Goal: Task Accomplishment & Management: Use online tool/utility

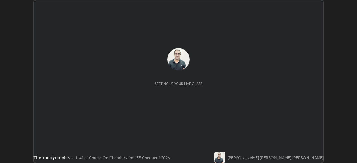
scroll to position [163, 356]
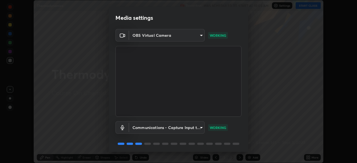
click at [152, 35] on body "Erase all Thermodynamics Recording WAS SCHEDULED TO START AT 10:05 AM Settings …" at bounding box center [178, 81] width 357 height 163
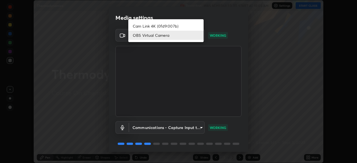
click at [155, 75] on div at bounding box center [178, 81] width 357 height 163
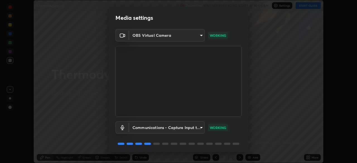
click at [151, 37] on body "Erase all Thermodynamics Recording WAS SCHEDULED TO START AT 10:05 AM Settings …" at bounding box center [178, 81] width 357 height 163
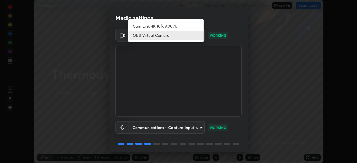
click at [148, 26] on li "Cam Link 4K (0fd9:007b)" at bounding box center [165, 25] width 75 height 9
type input "c97aa91cda86eae1118d137ade1633d3e3f2770da4944b2080c457d68818c9c1"
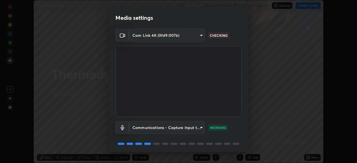
scroll to position [20, 0]
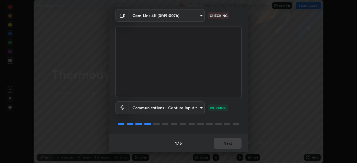
click at [212, 142] on div "1 / 5 Next" at bounding box center [178, 143] width 139 height 18
click at [218, 145] on div "1 / 5 Next" at bounding box center [178, 143] width 139 height 18
click at [218, 143] on div "1 / 5 Next" at bounding box center [178, 143] width 139 height 18
click at [219, 144] on div "1 / 5 Next" at bounding box center [178, 143] width 139 height 18
click at [219, 145] on div "1 / 5 Next" at bounding box center [178, 143] width 139 height 18
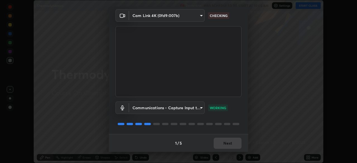
click at [220, 145] on div "1 / 5 Next" at bounding box center [178, 143] width 139 height 18
click at [221, 145] on div "1 / 5 Next" at bounding box center [178, 143] width 139 height 18
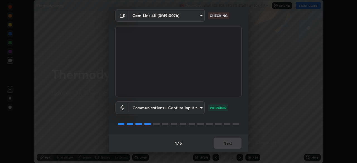
click at [221, 145] on div "1 / 5 Next" at bounding box center [178, 143] width 139 height 18
click at [222, 142] on div "1 / 5 Next" at bounding box center [178, 143] width 139 height 18
click at [221, 141] on div "1 / 5 Next" at bounding box center [178, 143] width 139 height 18
click at [219, 139] on div "1 / 5 Next" at bounding box center [178, 143] width 139 height 18
click at [218, 142] on div "1 / 5 Next" at bounding box center [178, 143] width 139 height 18
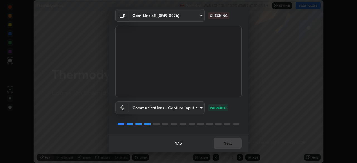
click at [219, 144] on div "1 / 5 Next" at bounding box center [178, 143] width 139 height 18
click at [222, 143] on div "1 / 5 Next" at bounding box center [178, 143] width 139 height 18
click at [222, 144] on div "1 / 5 Next" at bounding box center [178, 143] width 139 height 18
click at [222, 144] on button "Next" at bounding box center [227, 143] width 28 height 11
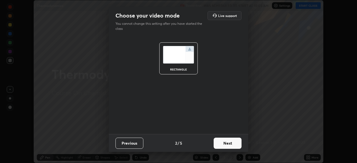
click at [223, 142] on button "Next" at bounding box center [227, 143] width 28 height 11
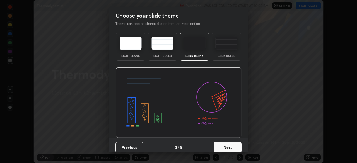
click at [224, 142] on button "Next" at bounding box center [227, 147] width 28 height 11
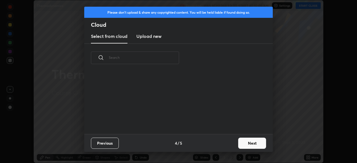
click at [241, 145] on button "Next" at bounding box center [252, 143] width 28 height 11
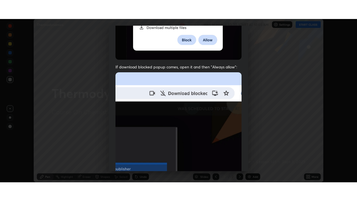
scroll to position [134, 0]
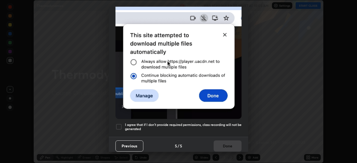
click at [118, 127] on div at bounding box center [118, 126] width 7 height 7
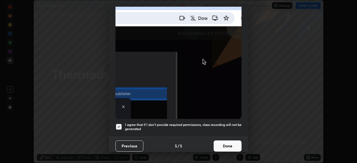
click at [219, 142] on button "Done" at bounding box center [227, 145] width 28 height 11
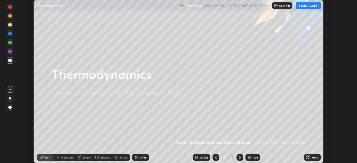
click at [300, 6] on button "START CLASS" at bounding box center [307, 5] width 25 height 7
click at [310, 158] on icon at bounding box center [308, 158] width 1 height 1
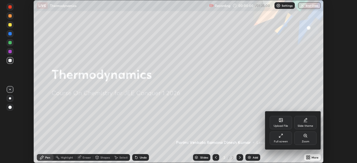
click at [284, 139] on div "Full screen" at bounding box center [281, 138] width 22 height 13
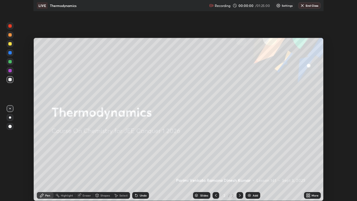
scroll to position [201, 357]
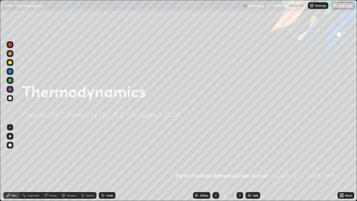
click at [248, 163] on img at bounding box center [249, 195] width 4 height 4
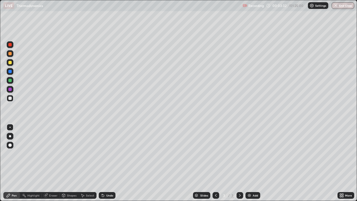
click at [9, 137] on div at bounding box center [10, 136] width 7 height 7
click at [10, 138] on div at bounding box center [10, 136] width 7 height 7
click at [12, 64] on div at bounding box center [10, 62] width 7 height 7
click at [11, 90] on div at bounding box center [9, 89] width 3 height 3
click at [10, 100] on div at bounding box center [10, 98] width 7 height 7
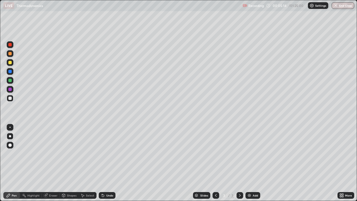
click at [10, 89] on div at bounding box center [9, 89] width 3 height 3
click at [253, 163] on div "Add" at bounding box center [252, 195] width 15 height 7
click at [12, 64] on div at bounding box center [10, 62] width 7 height 7
click at [13, 70] on div at bounding box center [10, 71] width 7 height 7
click at [10, 99] on div at bounding box center [9, 97] width 3 height 3
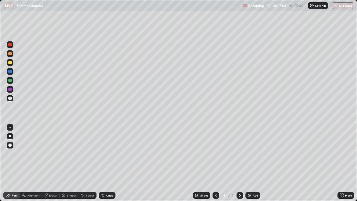
click at [53, 163] on div "Eraser" at bounding box center [53, 195] width 8 height 3
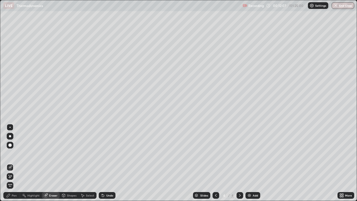
click at [17, 163] on div "Pen" at bounding box center [11, 195] width 17 height 7
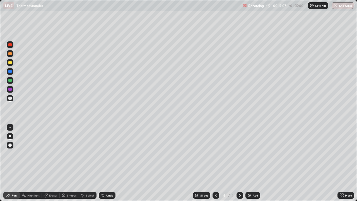
click at [253, 163] on div "Add" at bounding box center [255, 195] width 5 height 3
click at [215, 163] on icon at bounding box center [215, 195] width 4 height 4
click at [238, 163] on icon at bounding box center [239, 195] width 4 height 4
click at [215, 163] on icon at bounding box center [215, 195] width 4 height 4
click at [239, 163] on icon at bounding box center [240, 195] width 2 height 3
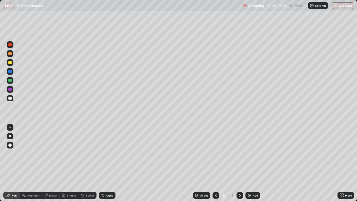
click at [112, 163] on div "Undo" at bounding box center [109, 195] width 7 height 3
click at [113, 163] on div "Undo" at bounding box center [107, 195] width 17 height 7
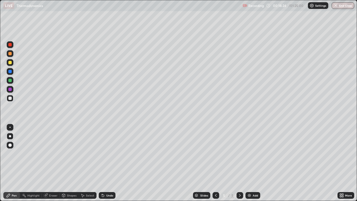
click at [111, 163] on div "Undo" at bounding box center [107, 195] width 17 height 7
click at [111, 163] on div "Undo" at bounding box center [109, 195] width 7 height 3
click at [110, 163] on div "Undo" at bounding box center [109, 195] width 7 height 3
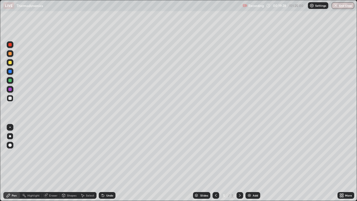
click at [11, 91] on div at bounding box center [10, 89] width 7 height 7
click at [254, 163] on div "Add" at bounding box center [255, 195] width 5 height 3
click at [11, 99] on div at bounding box center [9, 97] width 3 height 3
click at [10, 89] on div at bounding box center [9, 89] width 3 height 3
click at [11, 82] on div at bounding box center [10, 80] width 7 height 7
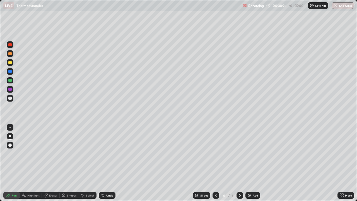
click at [258, 163] on div "Add" at bounding box center [252, 195] width 15 height 7
click at [10, 98] on div at bounding box center [9, 97] width 3 height 3
click at [11, 61] on div at bounding box center [9, 62] width 3 height 3
click at [50, 163] on div "Eraser" at bounding box center [53, 195] width 8 height 3
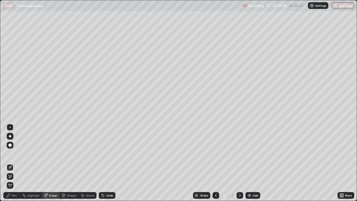
click at [14, 163] on div "Pen" at bounding box center [14, 195] width 5 height 3
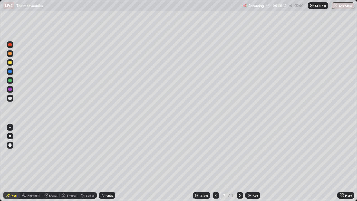
click at [55, 163] on div "Eraser" at bounding box center [53, 195] width 8 height 3
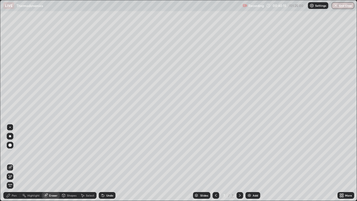
click at [16, 163] on div "Pen" at bounding box center [14, 195] width 5 height 3
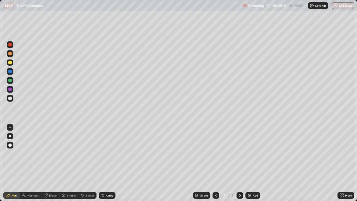
click at [11, 100] on div at bounding box center [10, 98] width 7 height 7
click at [113, 163] on div "Undo" at bounding box center [107, 195] width 17 height 7
click at [108, 163] on div "Undo" at bounding box center [107, 195] width 17 height 7
click at [105, 163] on div "Undo" at bounding box center [107, 195] width 17 height 7
click at [113, 163] on div "Undo" at bounding box center [107, 195] width 17 height 7
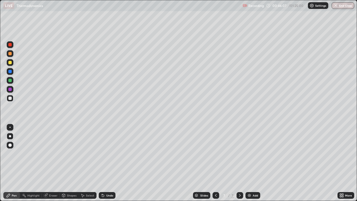
click at [247, 163] on img at bounding box center [249, 195] width 4 height 4
click at [11, 91] on div at bounding box center [9, 89] width 3 height 3
click at [12, 92] on div at bounding box center [10, 89] width 7 height 7
click at [12, 101] on div at bounding box center [10, 98] width 7 height 7
click at [113, 163] on div "Undo" at bounding box center [107, 195] width 17 height 7
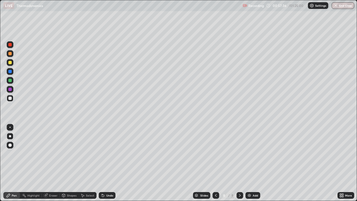
click at [113, 163] on div "Undo" at bounding box center [107, 195] width 17 height 7
click at [248, 163] on img at bounding box center [249, 195] width 4 height 4
click at [10, 62] on div at bounding box center [9, 62] width 3 height 3
click at [11, 100] on div at bounding box center [10, 98] width 7 height 7
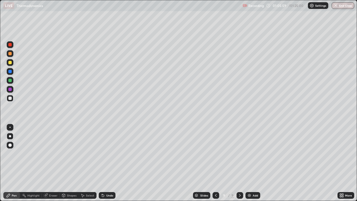
click at [102, 163] on icon at bounding box center [103, 195] width 2 height 2
click at [13, 62] on div at bounding box center [10, 62] width 7 height 7
click at [12, 45] on div at bounding box center [10, 44] width 7 height 7
click at [252, 163] on div "Add" at bounding box center [252, 195] width 15 height 7
click at [11, 62] on div at bounding box center [9, 62] width 3 height 3
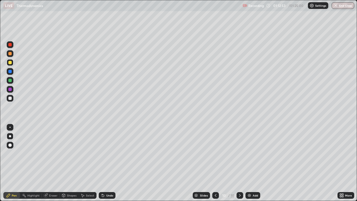
click at [215, 163] on icon at bounding box center [215, 195] width 4 height 4
click at [239, 163] on icon at bounding box center [239, 195] width 4 height 4
click at [215, 163] on icon at bounding box center [215, 195] width 4 height 4
click at [238, 163] on icon at bounding box center [239, 195] width 4 height 4
click at [222, 163] on div "10" at bounding box center [224, 194] width 6 height 3
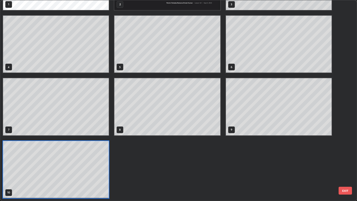
scroll to position [198, 353]
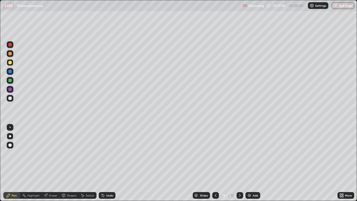
click at [239, 163] on icon at bounding box center [239, 195] width 4 height 4
click at [13, 83] on div at bounding box center [10, 80] width 7 height 9
click at [258, 163] on div "Add" at bounding box center [252, 195] width 15 height 7
click at [12, 98] on div at bounding box center [10, 98] width 7 height 7
click at [11, 89] on div at bounding box center [9, 89] width 3 height 3
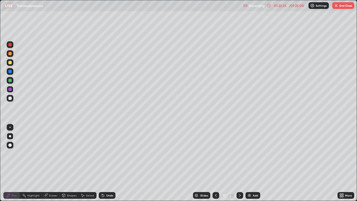
click at [54, 163] on div "Eraser" at bounding box center [53, 195] width 8 height 3
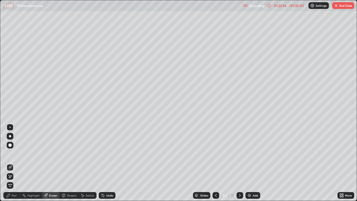
click at [17, 163] on div "Pen" at bounding box center [11, 195] width 17 height 7
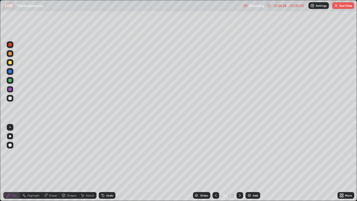
click at [60, 163] on div "Shapes" at bounding box center [69, 195] width 19 height 7
click at [48, 163] on div "Eraser" at bounding box center [51, 195] width 18 height 7
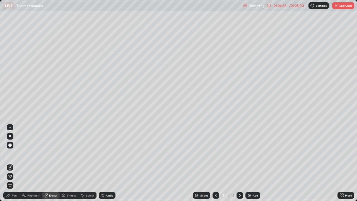
click at [15, 163] on div "Pen" at bounding box center [14, 195] width 5 height 3
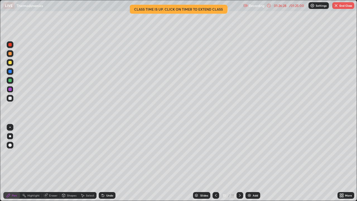
click at [254, 163] on div "Add" at bounding box center [255, 195] width 5 height 3
click at [103, 163] on icon at bounding box center [103, 195] width 2 height 2
click at [11, 98] on div at bounding box center [9, 97] width 3 height 3
click at [60, 163] on div "Shapes" at bounding box center [69, 195] width 19 height 7
click at [23, 163] on circle at bounding box center [22, 195] width 1 height 1
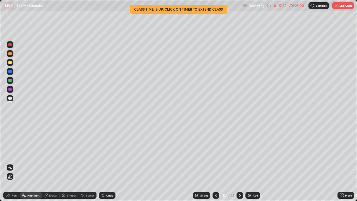
click at [47, 163] on icon at bounding box center [45, 195] width 4 height 4
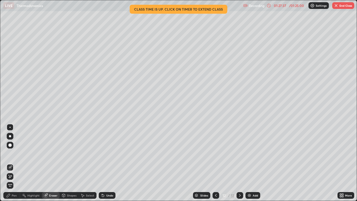
click at [11, 163] on div "Pen" at bounding box center [11, 195] width 17 height 7
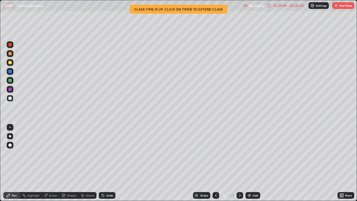
click at [215, 163] on icon at bounding box center [215, 195] width 4 height 4
click at [218, 163] on div at bounding box center [215, 195] width 7 height 7
click at [339, 6] on button "End Class" at bounding box center [343, 5] width 22 height 7
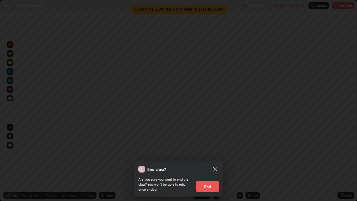
click at [215, 163] on button "End" at bounding box center [207, 186] width 22 height 11
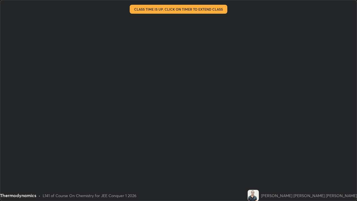
click at [214, 163] on div at bounding box center [178, 100] width 357 height 201
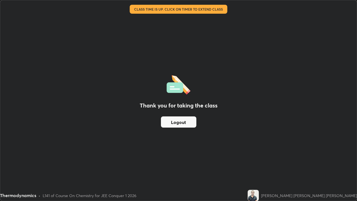
click at [191, 126] on button "Logout" at bounding box center [178, 121] width 35 height 11
